Goal: Task Accomplishment & Management: Complete application form

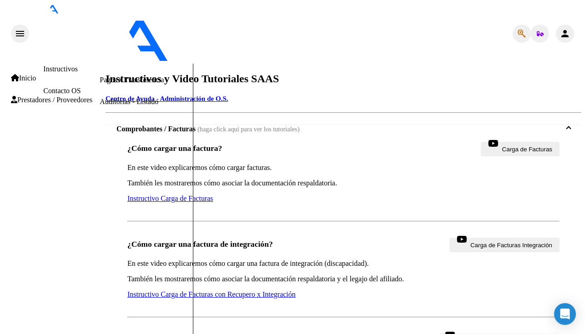
scroll to position [94, 0]
click at [57, 87] on link "Contacto OS" at bounding box center [61, 91] width 37 height 8
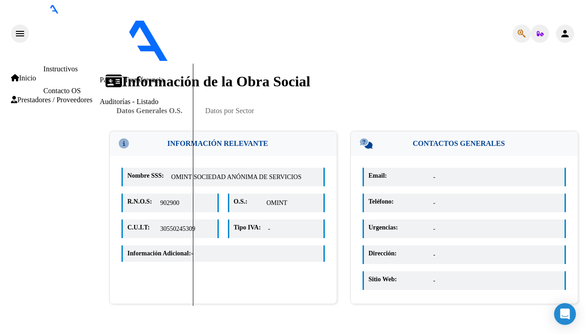
click at [55, 104] on span "Prestadores / Proveedores" at bounding box center [51, 100] width 81 height 8
click at [100, 40] on link "Facturas - Listado/Carga" at bounding box center [136, 36] width 72 height 8
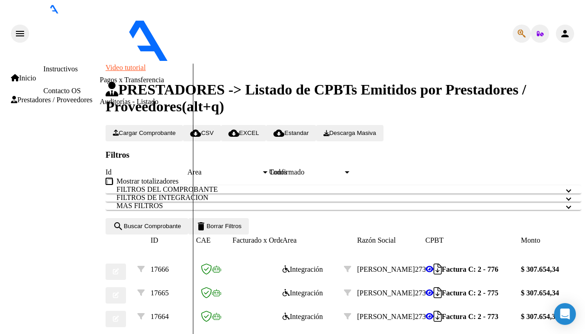
scroll to position [105, 0]
click at [433, 266] on icon at bounding box center [429, 269] width 8 height 7
click at [433, 289] on icon at bounding box center [429, 292] width 8 height 7
click at [433, 313] on icon at bounding box center [429, 316] width 8 height 7
click at [119, 269] on icon "button" at bounding box center [116, 272] width 6 height 6
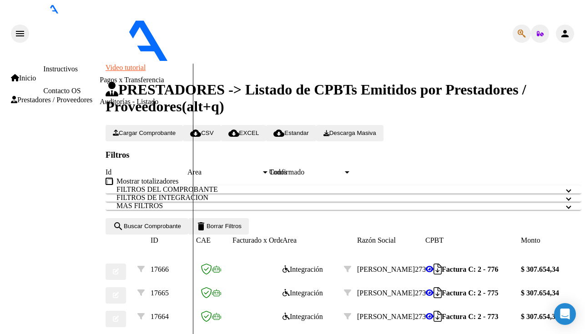
scroll to position [0, 0]
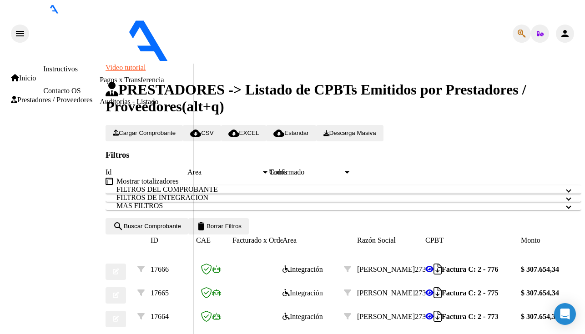
type input "$ 0,00"
click at [100, 84] on link "Pagos x Transferencia" at bounding box center [132, 80] width 64 height 8
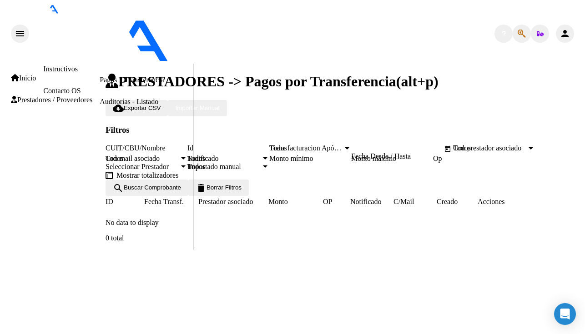
click at [149, 144] on input "CUIT/CBU/Nombre" at bounding box center [147, 148] width 82 height 8
click at [100, 40] on link "Facturas - Listado/Carga" at bounding box center [136, 36] width 72 height 8
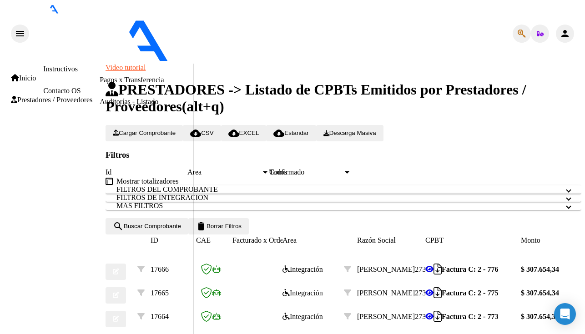
click at [567, 186] on span at bounding box center [569, 190] width 4 height 8
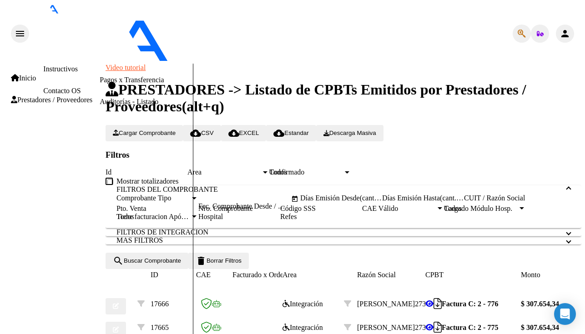
click at [167, 168] on input "Id" at bounding box center [147, 172] width 82 height 8
click at [261, 168] on span "Area" at bounding box center [224, 172] width 74 height 8
click at [100, 62] on link "Facturas - Documentación" at bounding box center [138, 58] width 77 height 8
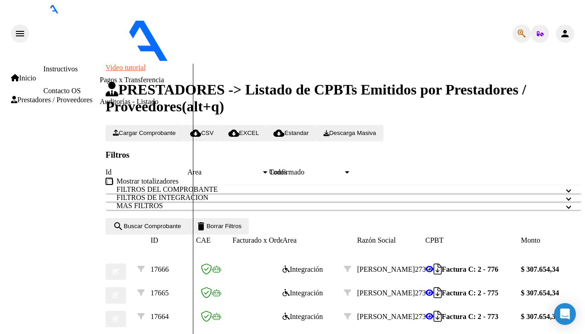
click at [100, 62] on link "Facturas - Documentación" at bounding box center [138, 58] width 77 height 8
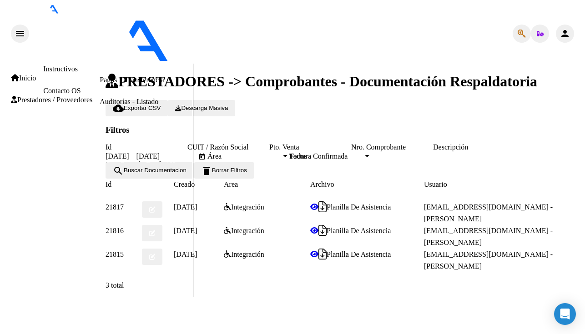
click at [100, 40] on link "Facturas - Listado/Carga" at bounding box center [136, 36] width 72 height 8
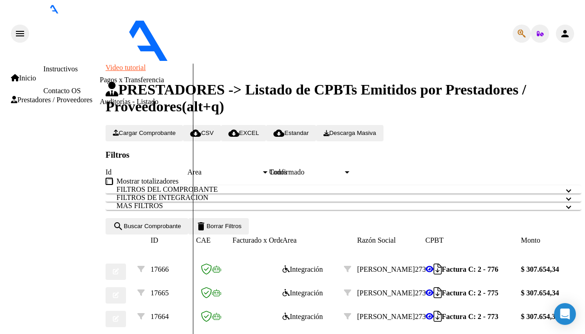
click at [287, 168] on span "Todos" at bounding box center [278, 172] width 18 height 8
click at [207, 186] on mat-panel-title "FILTROS DEL COMPROBANTE" at bounding box center [337, 190] width 443 height 8
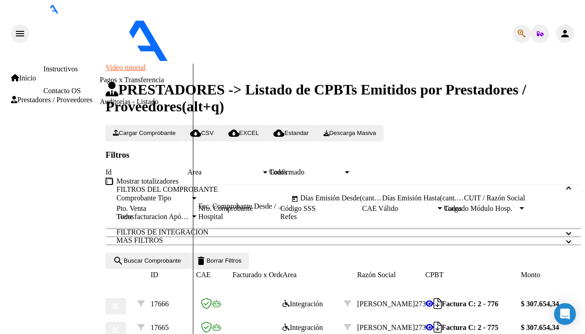
click at [190, 196] on span "Comprobante Tipo" at bounding box center [153, 198] width 74 height 8
click at [285, 196] on input "text" at bounding box center [263, 198] width 44 height 8
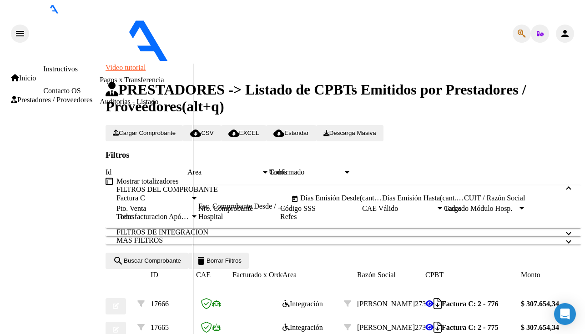
type input "[DATE]"
click at [356, 195] on input "Días Emisión Desde(cant. días)" at bounding box center [341, 198] width 82 height 8
type input "0"
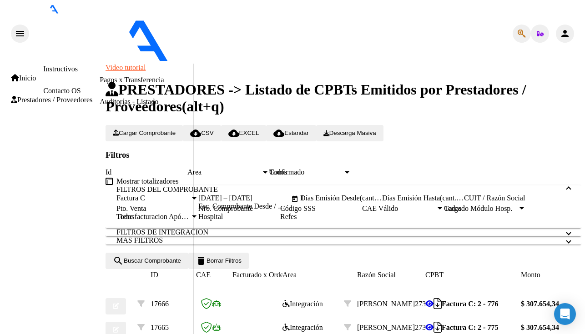
type input "1"
click at [382, 202] on input "Días Emisión Hasta(cant. días)" at bounding box center [423, 198] width 82 height 8
type input "31"
click at [464, 202] on input "CUIT / Razón Social" at bounding box center [505, 198] width 82 height 8
type input "27310591713"
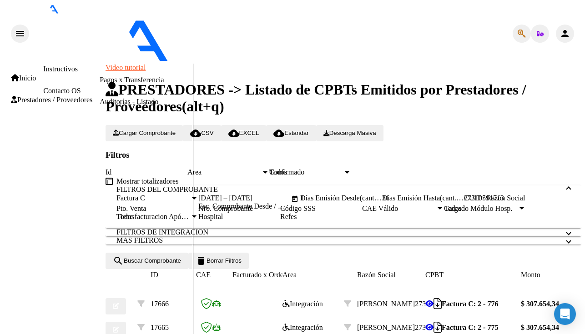
click at [198, 213] on div "Pto. Venta" at bounding box center [157, 209] width 82 height 8
type input "00002"
type input "000000781"
click at [374, 213] on span "CAE Válido" at bounding box center [399, 209] width 74 height 8
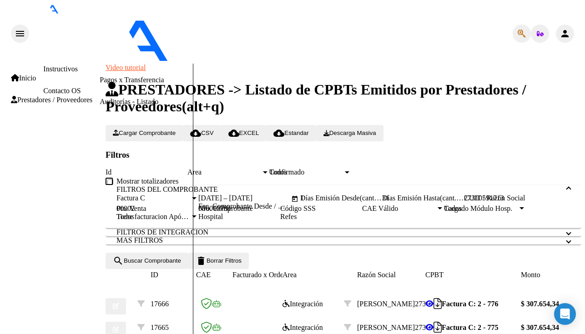
click at [399, 213] on span "CAE Válido" at bounding box center [399, 209] width 74 height 8
click at [444, 213] on div "Todos" at bounding box center [481, 209] width 74 height 8
click at [198, 221] on div "Todos Tiene facturacion Apócrifa" at bounding box center [157, 217] width 82 height 8
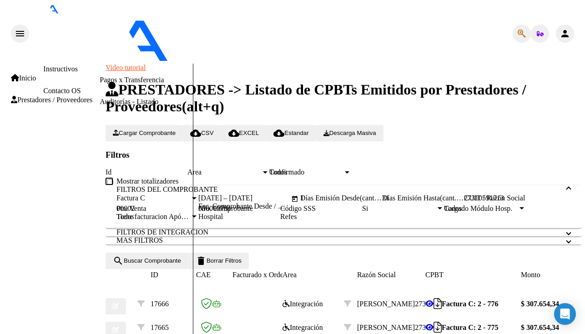
click at [259, 228] on mat-panel-title "FILTROS DE INTEGRACION" at bounding box center [337, 232] width 443 height 8
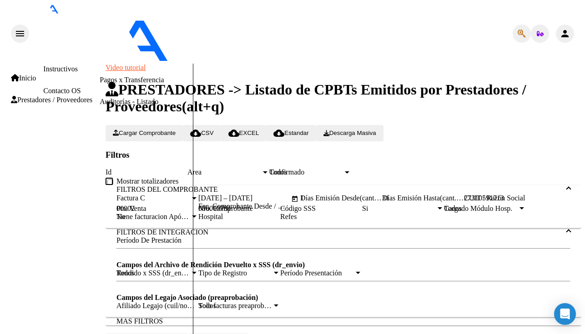
click at [198, 236] on input "Período De Prestación" at bounding box center [157, 240] width 82 height 8
type input "-2"
click at [176, 130] on span "Cargar Comprobante" at bounding box center [144, 133] width 63 height 7
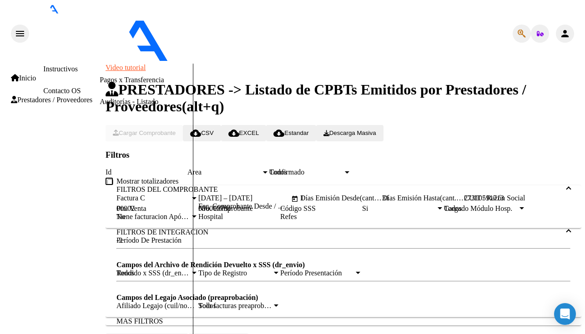
scroll to position [201, 0]
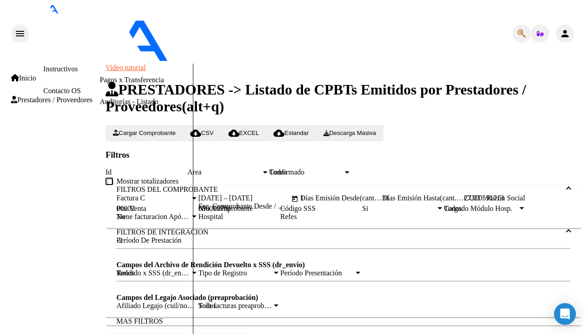
scroll to position [603, 0]
type input "202508"
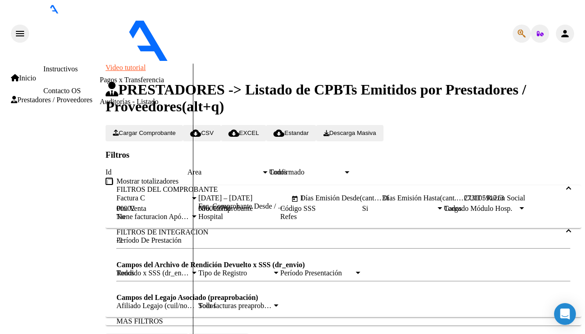
click at [176, 130] on span "Cargar Comprobante" at bounding box center [144, 133] width 63 height 7
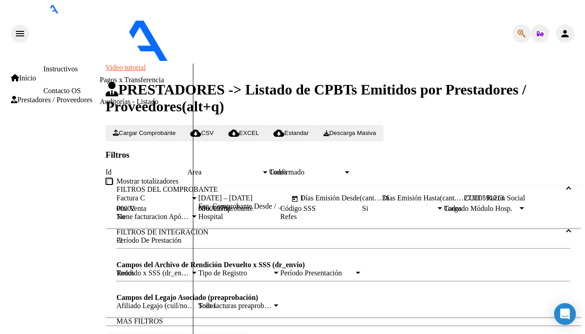
scroll to position [603, 0]
type input "202508"
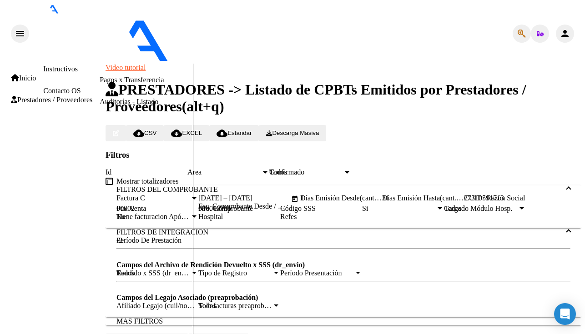
type input "p"
type input "planilla"
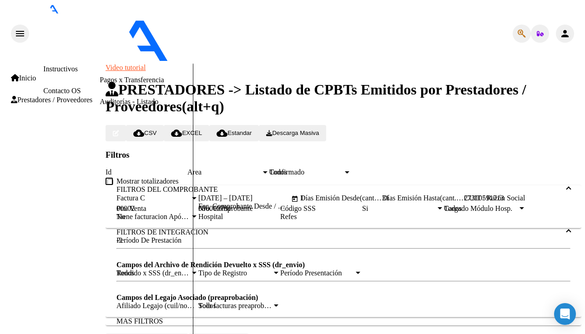
type input "C:\fakepath\PlantillaAltieri825.pdf"
type input "planilla"
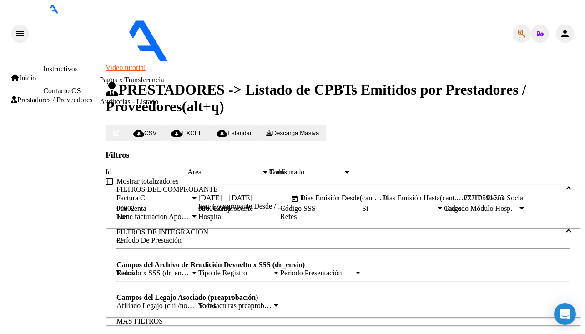
type input "$ 0,00"
